Goal: Navigation & Orientation: Find specific page/section

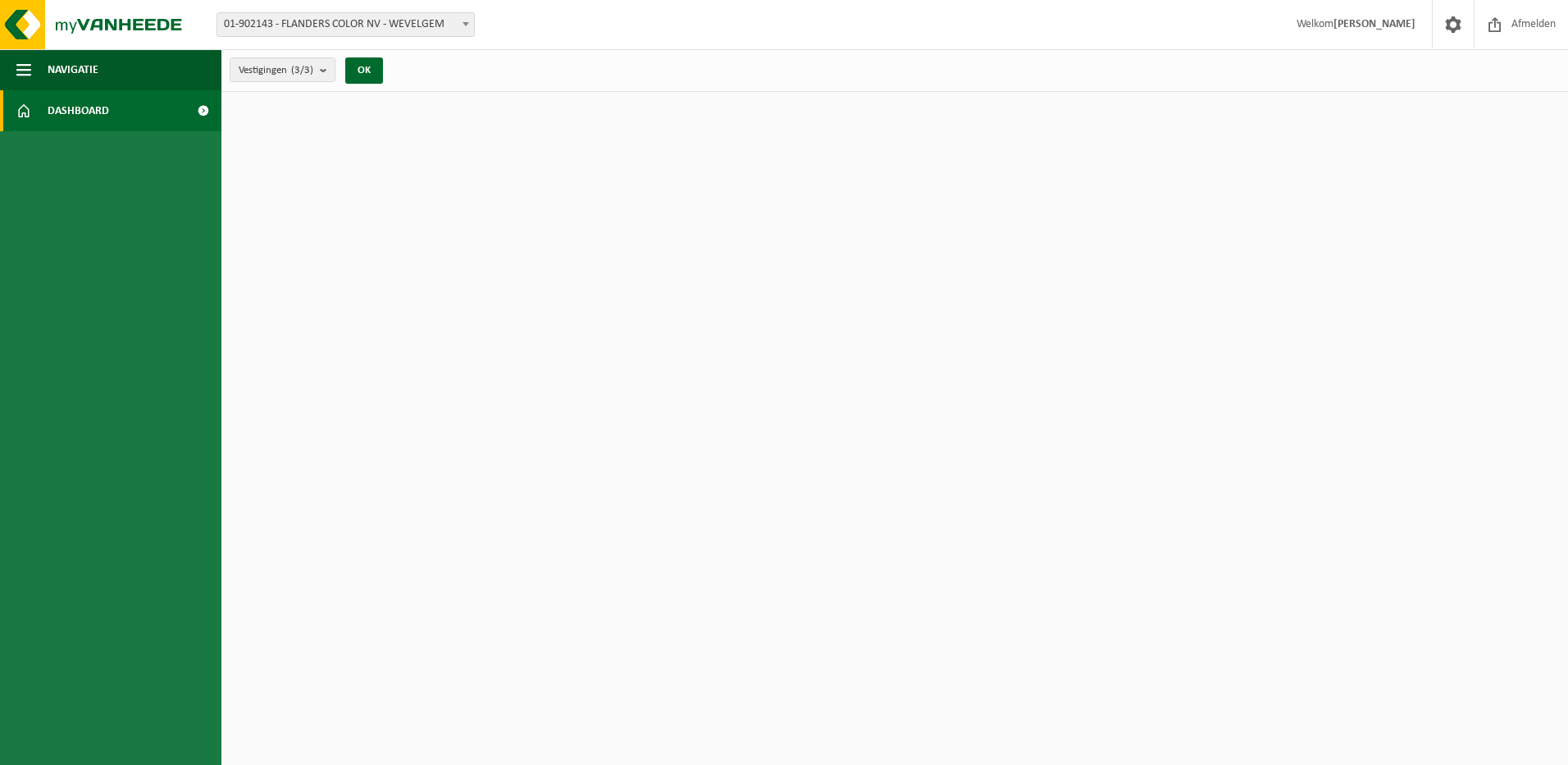
drag, startPoint x: 1331, startPoint y: 0, endPoint x: 53, endPoint y: 112, distance: 1282.9
click at [53, 112] on span "Dashboard" at bounding box center [78, 111] width 62 height 41
click at [106, 29] on img at bounding box center [98, 24] width 197 height 49
click at [143, 20] on img at bounding box center [98, 24] width 197 height 49
click at [145, 17] on img at bounding box center [98, 24] width 197 height 49
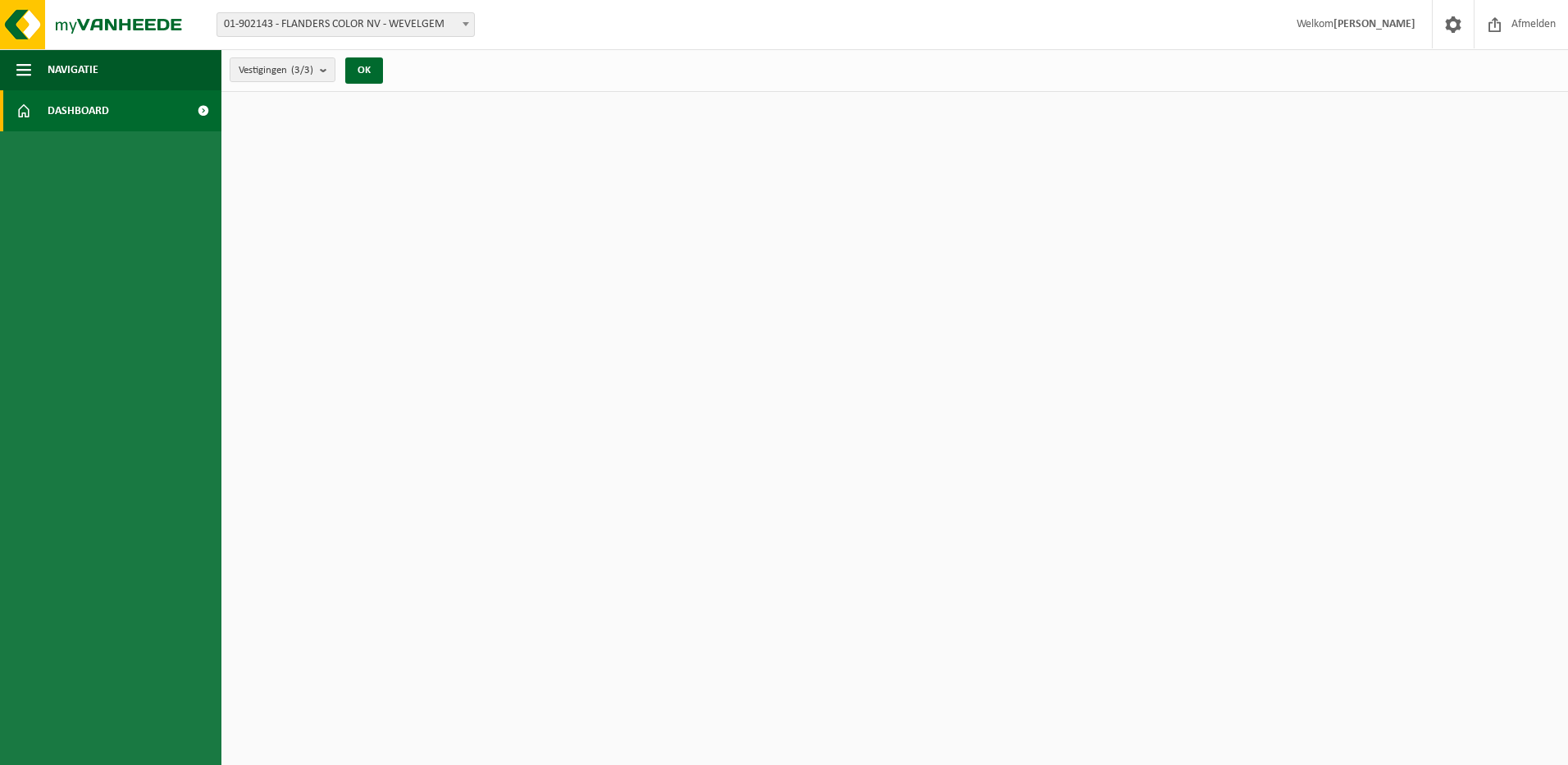
click at [145, 17] on img at bounding box center [98, 24] width 197 height 49
click at [180, 103] on link "Dashboard" at bounding box center [111, 111] width 221 height 41
click at [1536, 20] on span "Afmelden" at bounding box center [1533, 24] width 52 height 48
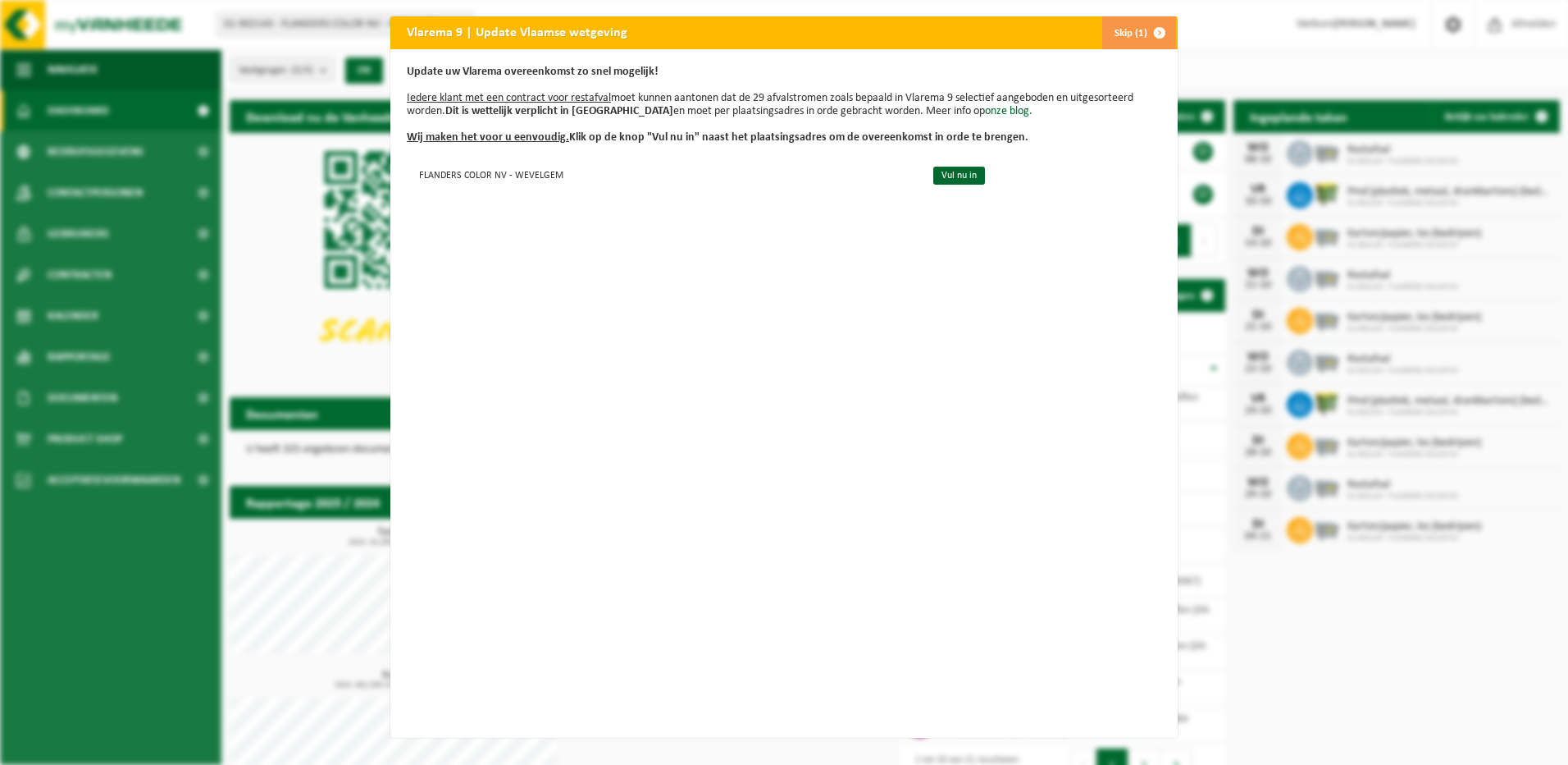
click at [1155, 28] on span "button" at bounding box center [1159, 32] width 32 height 32
click at [1143, 30] on span "button" at bounding box center [1159, 32] width 32 height 32
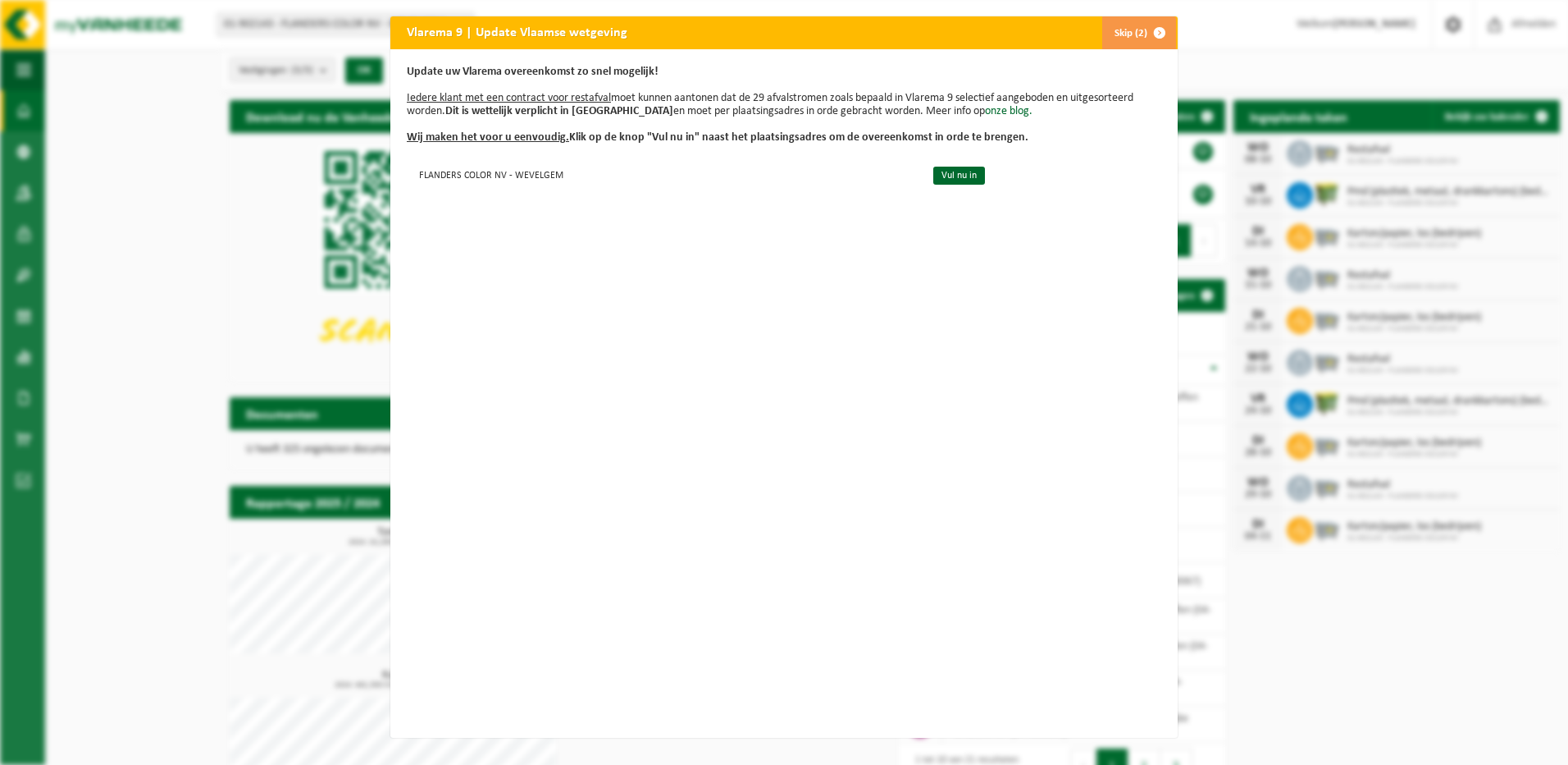
click at [1126, 35] on button "Skip (2)" at bounding box center [1139, 32] width 75 height 32
